Goal: Find specific page/section: Find specific page/section

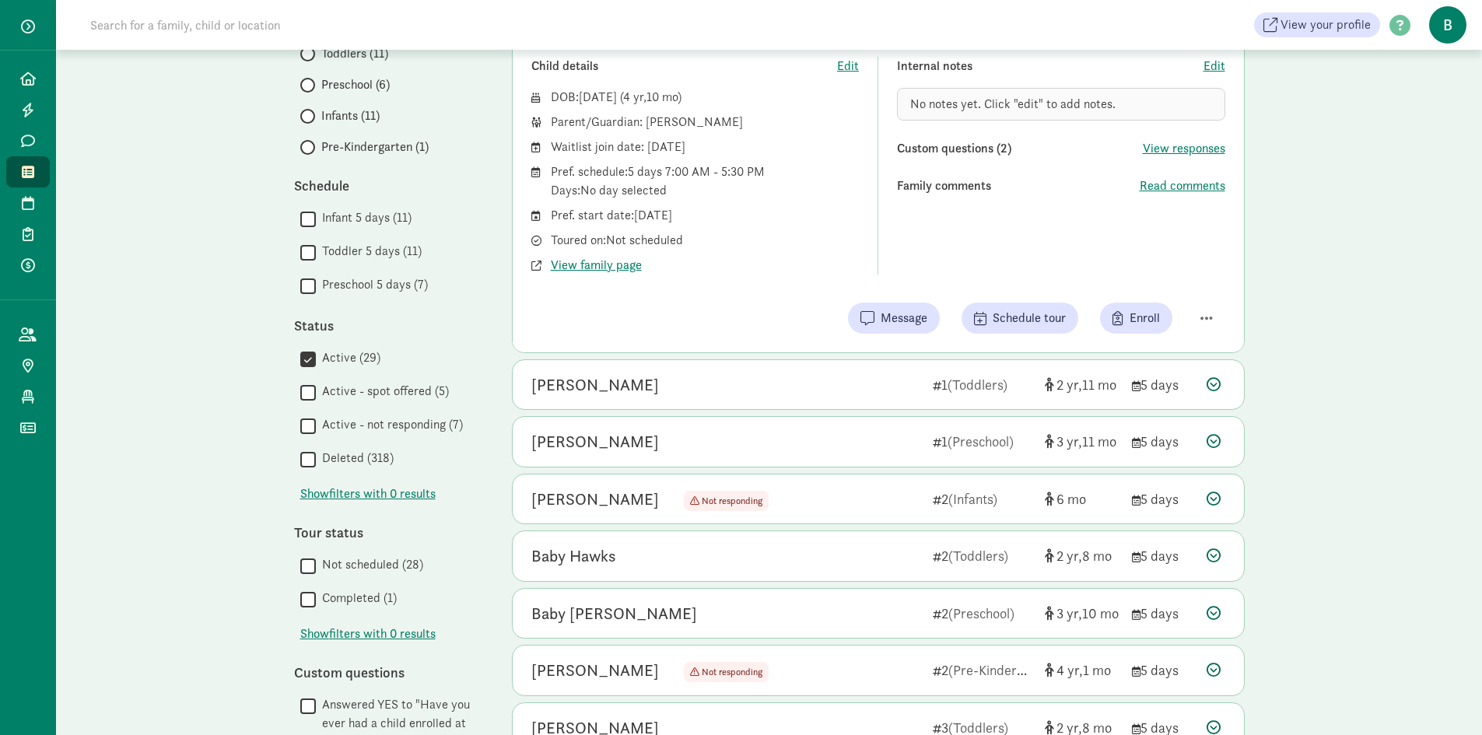
scroll to position [311, 0]
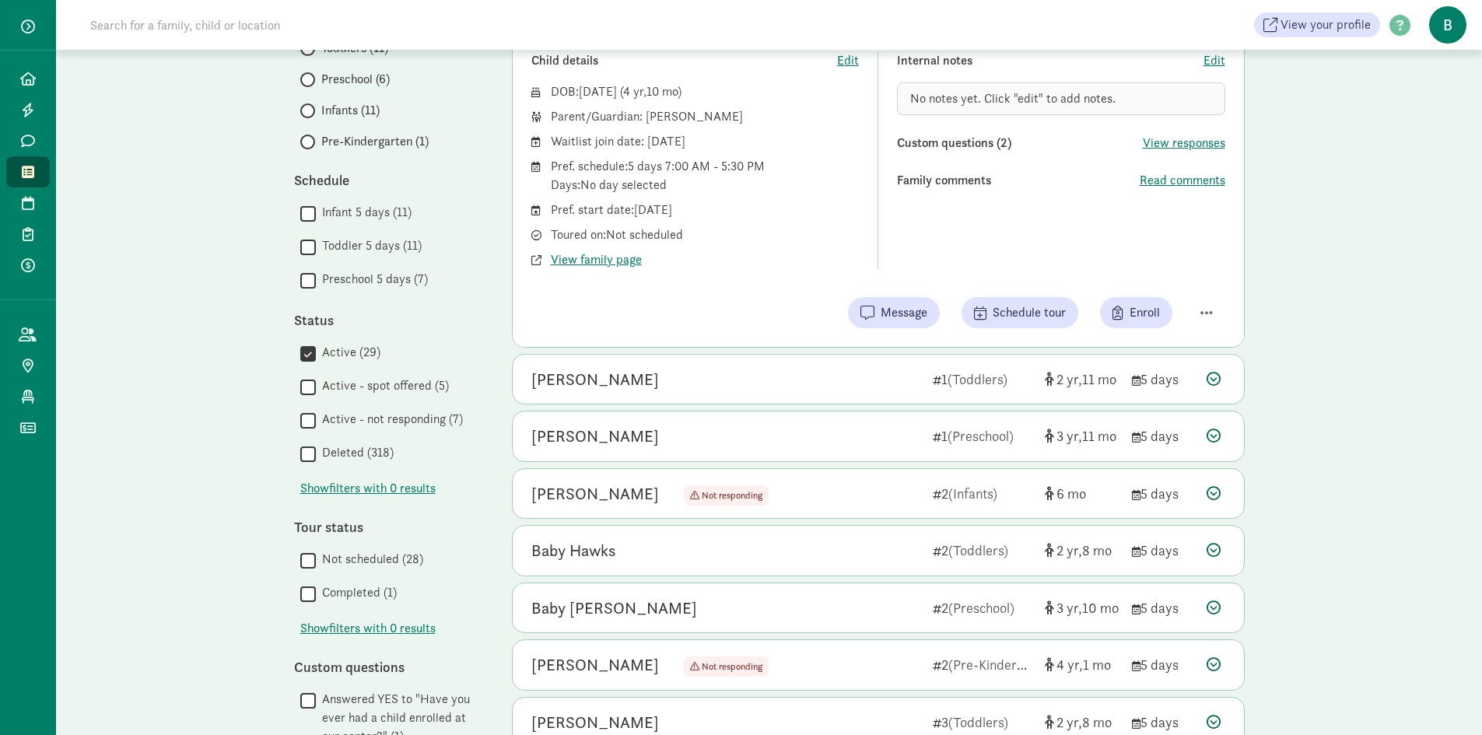
click at [306, 269] on div " Infant 5 days (11)  Toddler 5 days (11)  Preschool 5 days (7)" at bounding box center [387, 247] width 187 height 88
click at [303, 280] on input "Preschool 5 days (7)" at bounding box center [308, 280] width 16 height 21
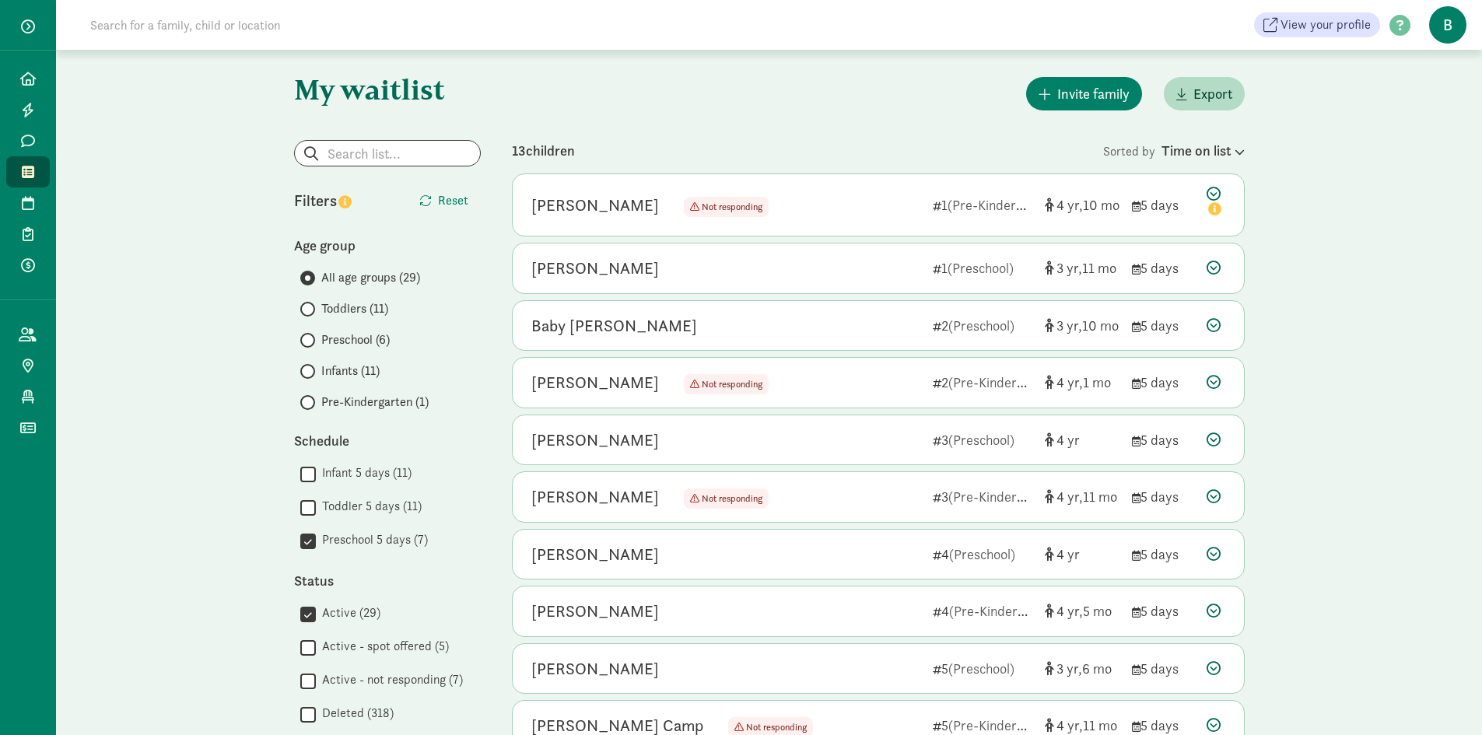
scroll to position [78, 0]
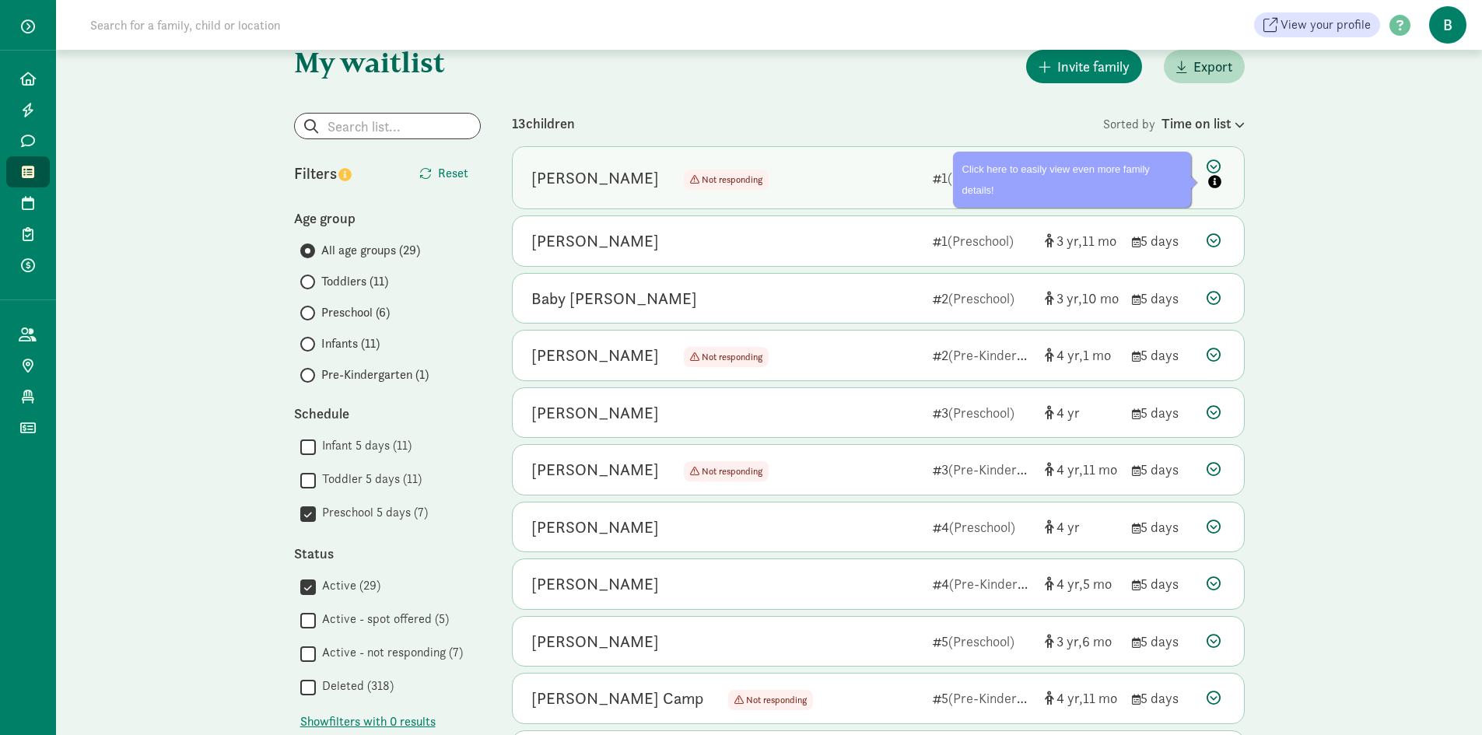
click at [1220, 166] on icon at bounding box center [1215, 175] width 19 height 33
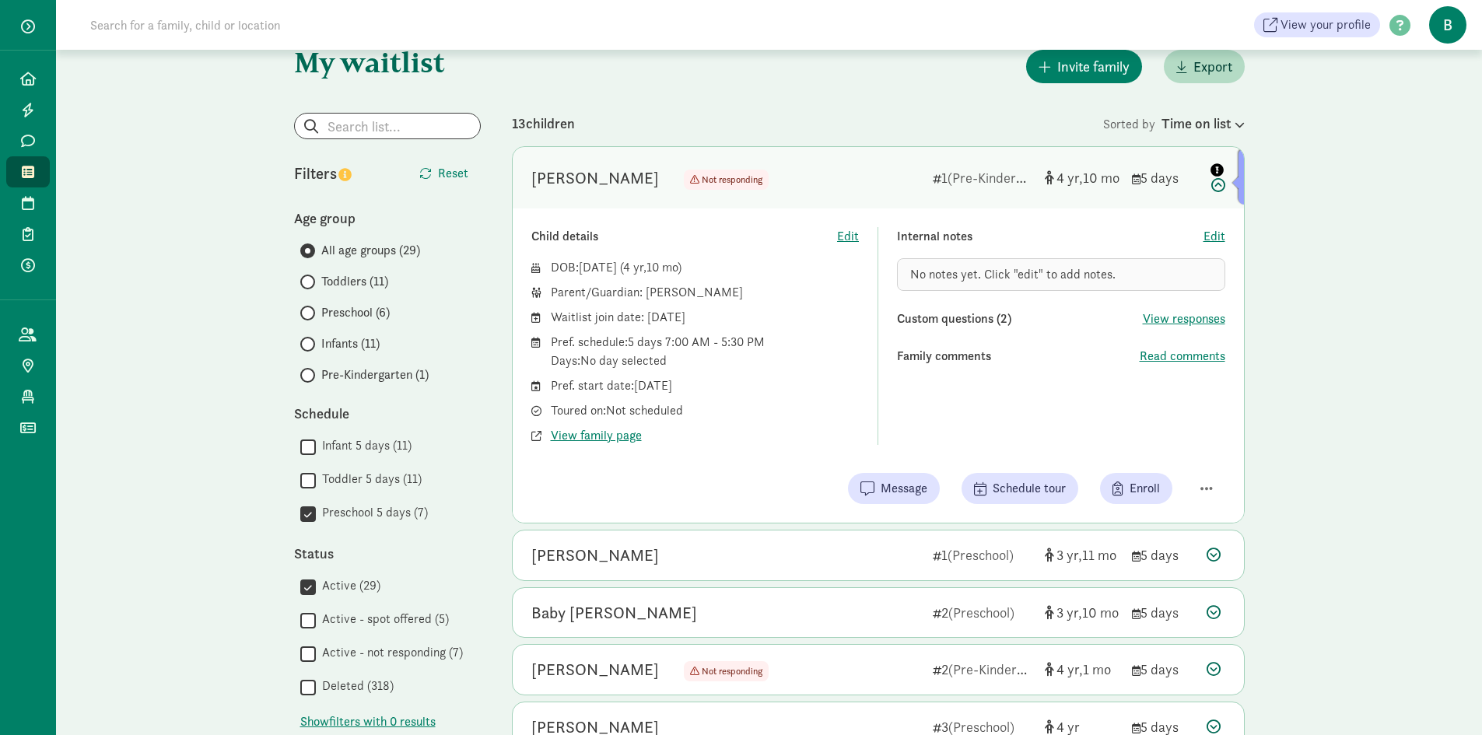
click at [1220, 184] on icon at bounding box center [1215, 175] width 19 height 33
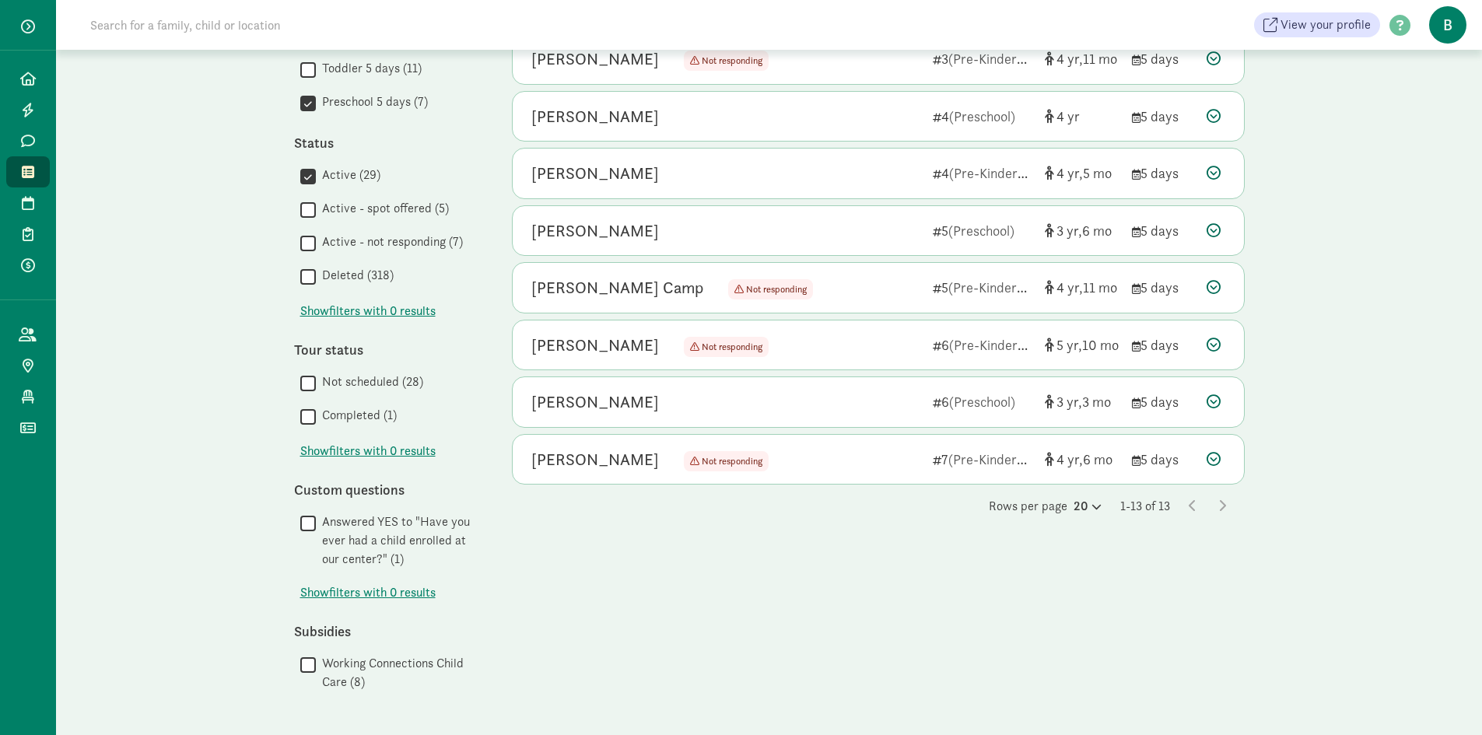
scroll to position [495, 0]
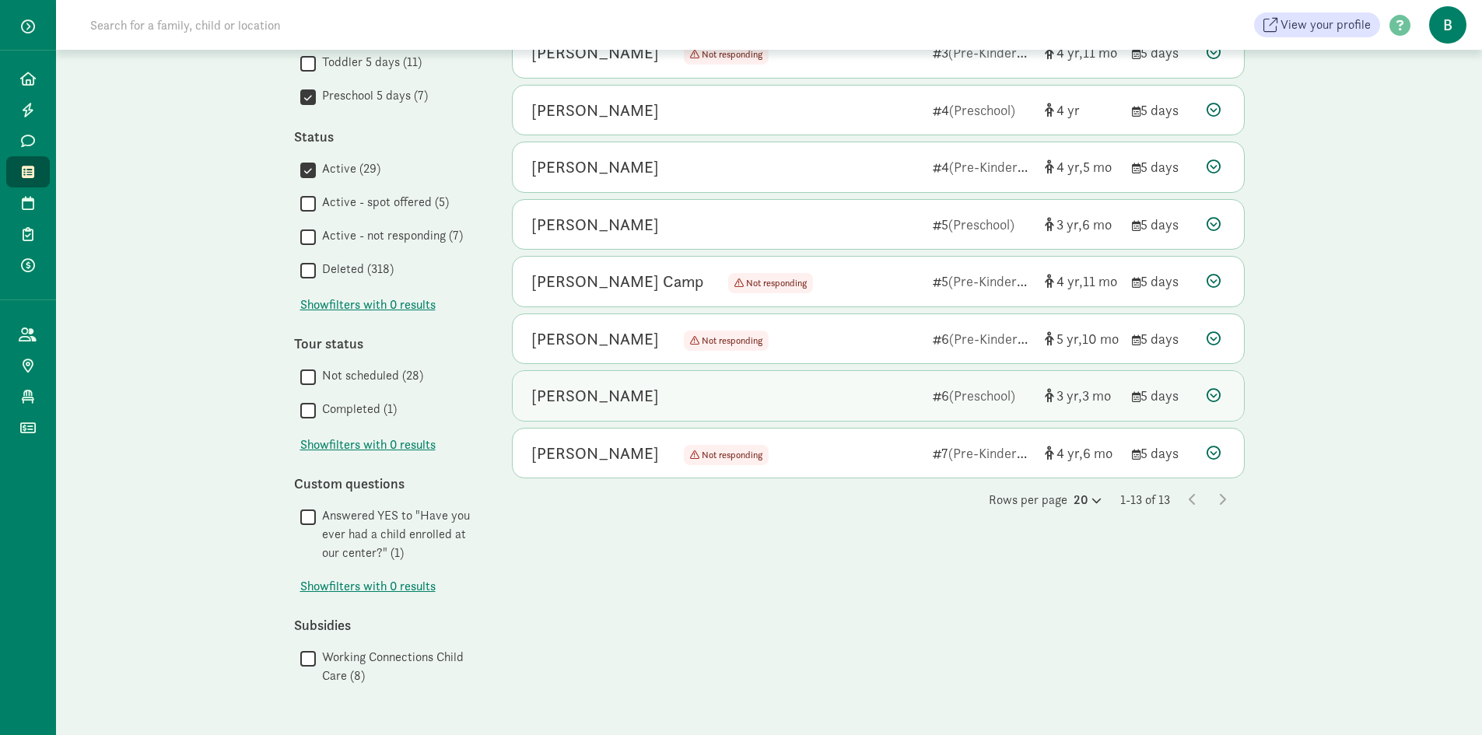
click at [1213, 389] on icon at bounding box center [1213, 395] width 14 height 14
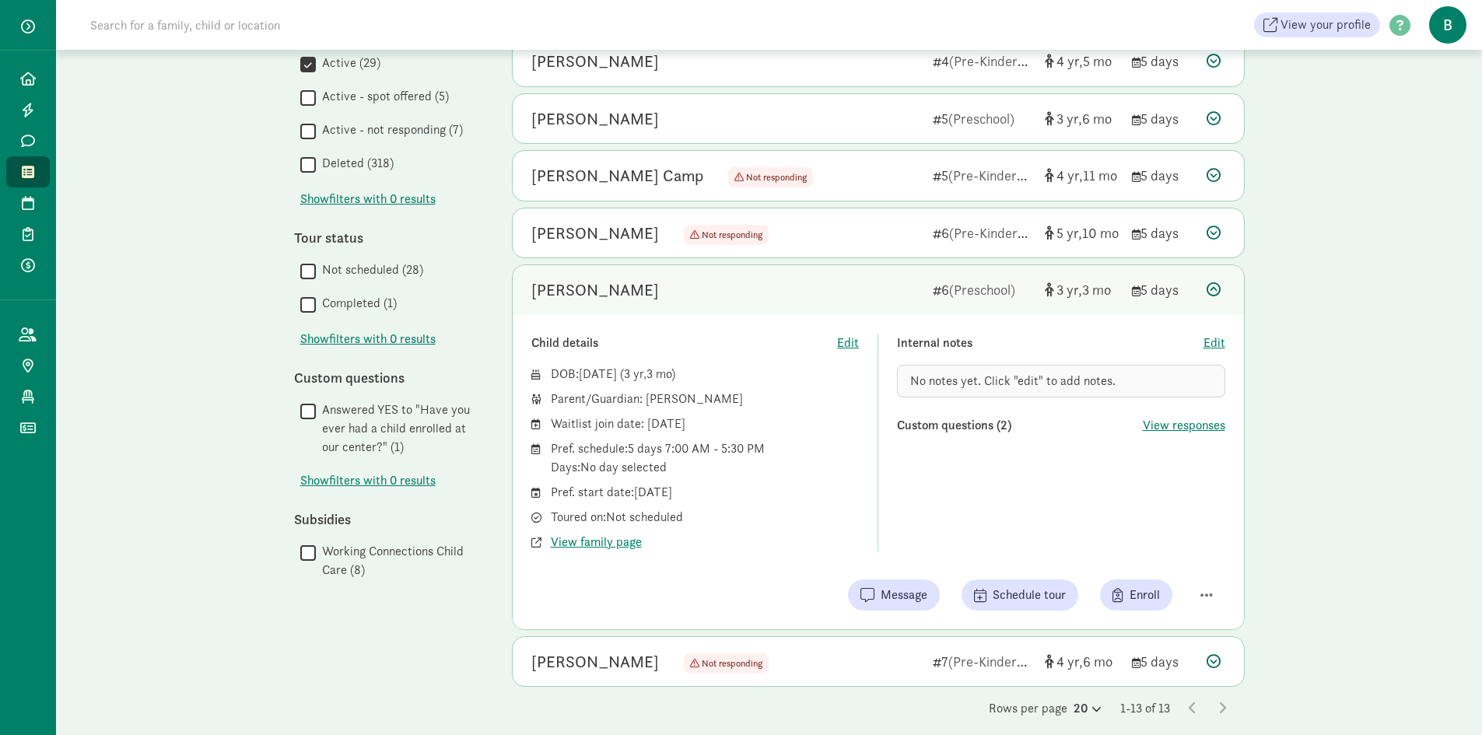
scroll to position [614, 0]
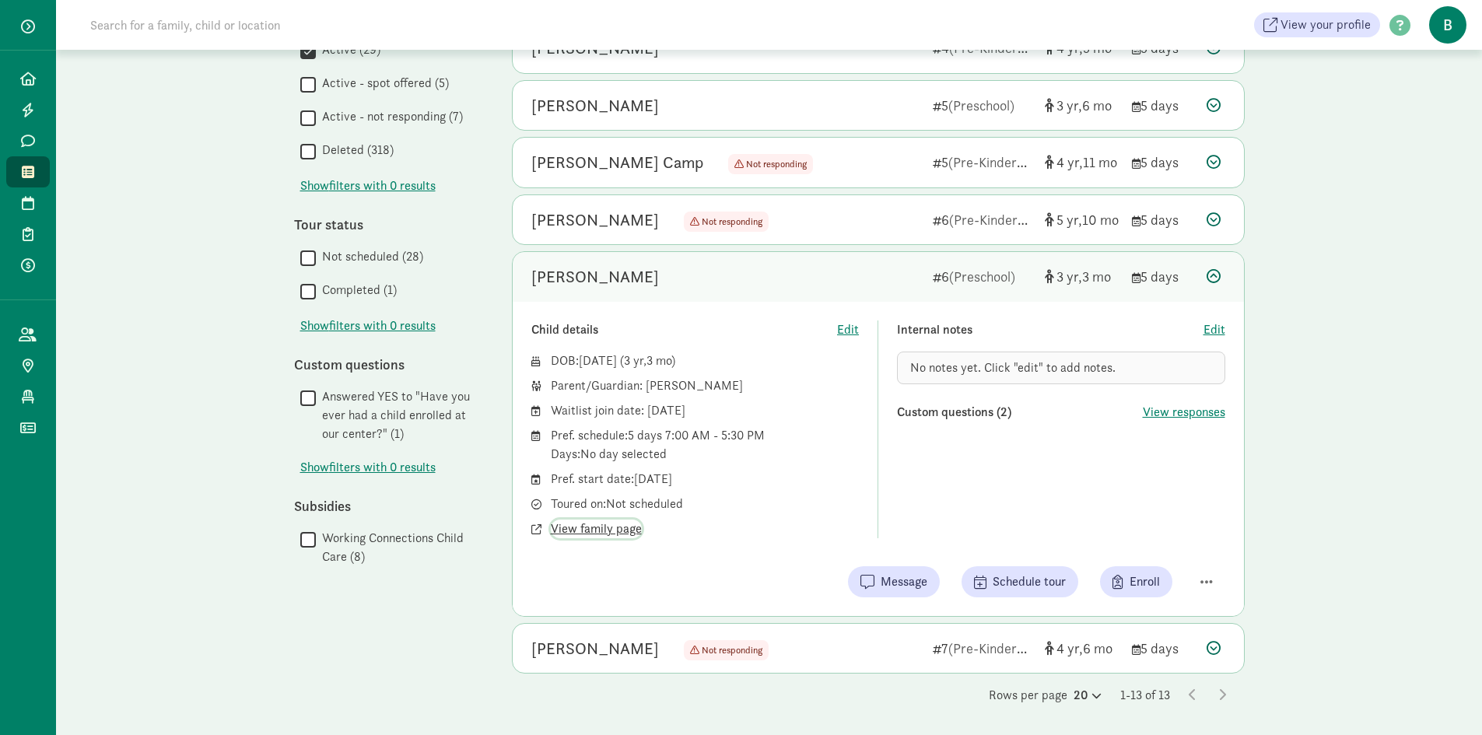
click at [627, 530] on span "View family page" at bounding box center [596, 529] width 91 height 19
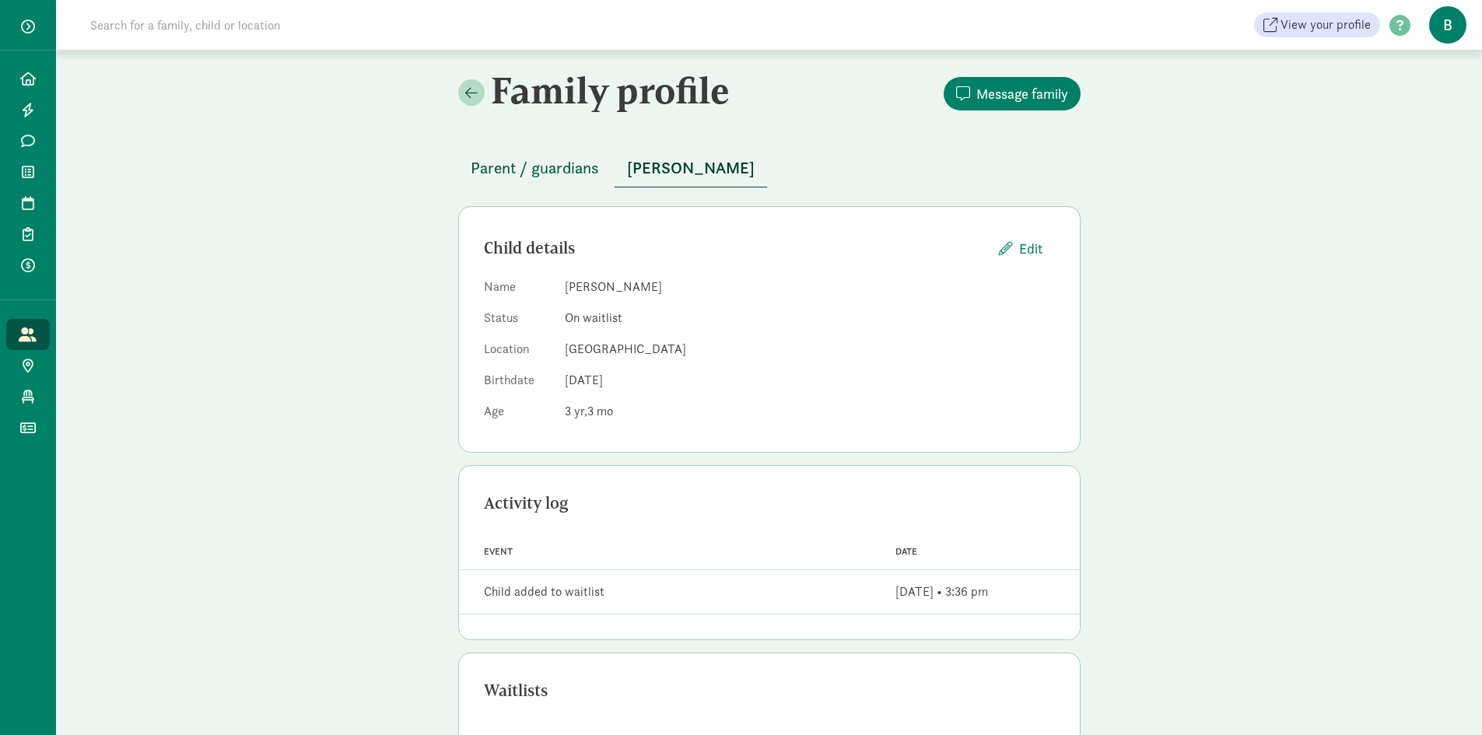
click at [563, 168] on span "Parent / guardians" at bounding box center [535, 168] width 128 height 25
